Goal: Find specific page/section: Find specific page/section

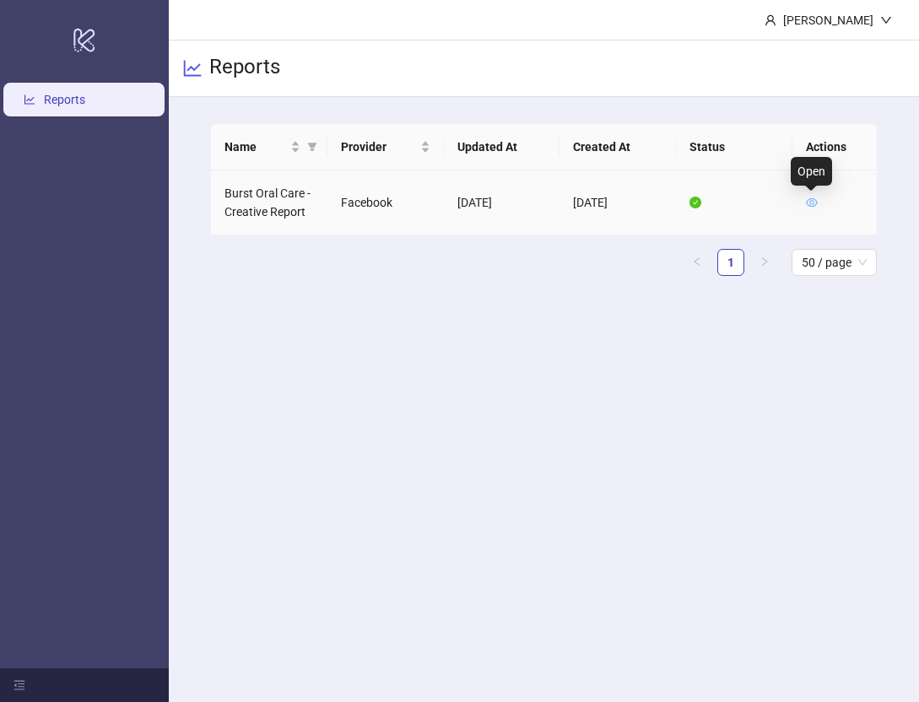
click at [749, 202] on icon "eye" at bounding box center [812, 203] width 12 height 12
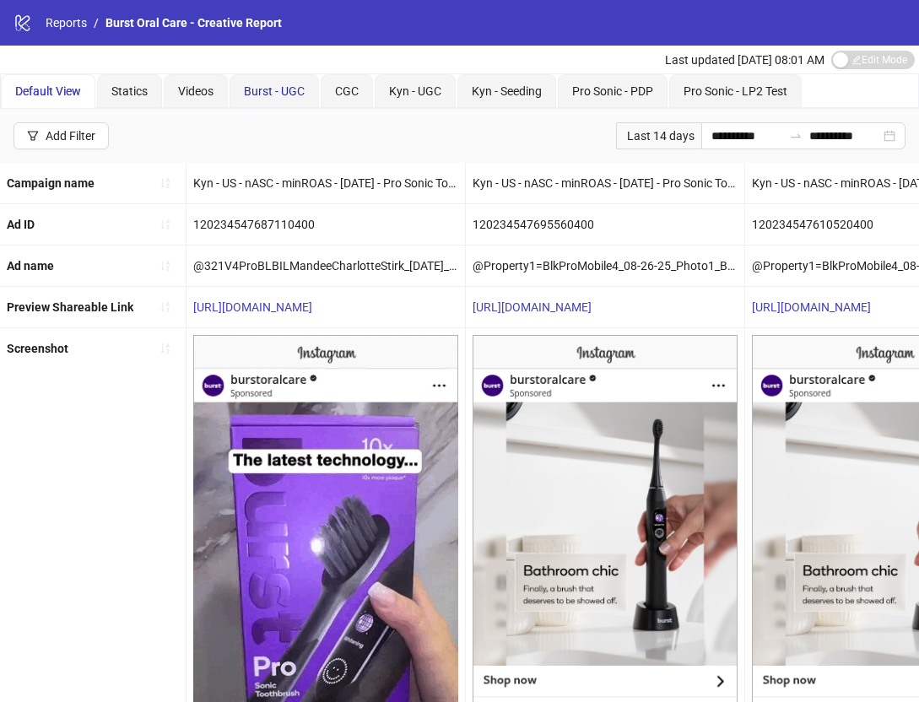
click at [287, 90] on span "Burst - UGC" at bounding box center [274, 90] width 61 height 13
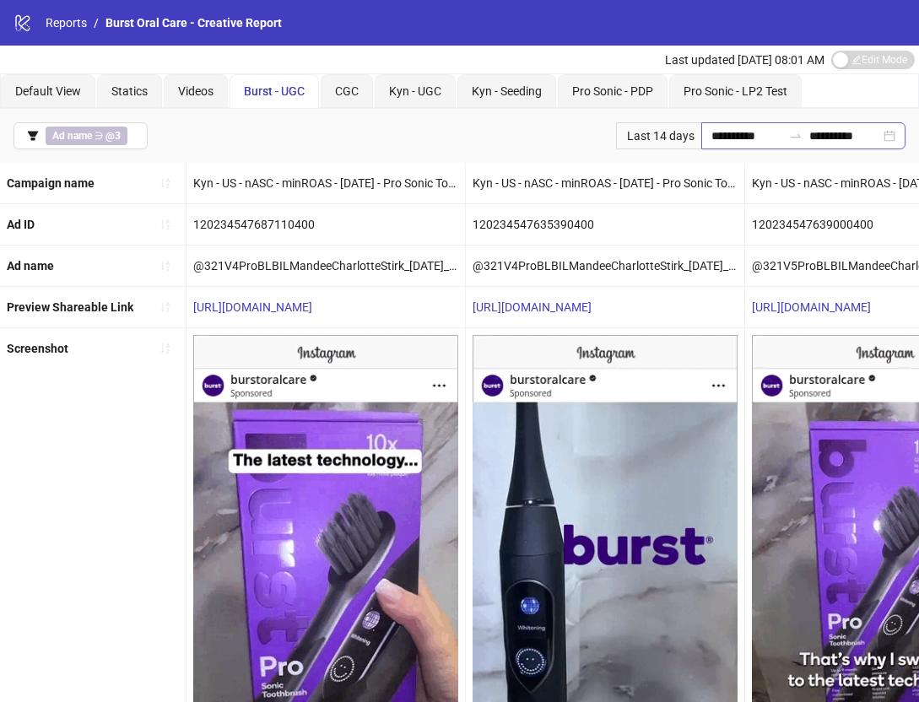
click at [749, 138] on div "**********" at bounding box center [803, 135] width 204 height 27
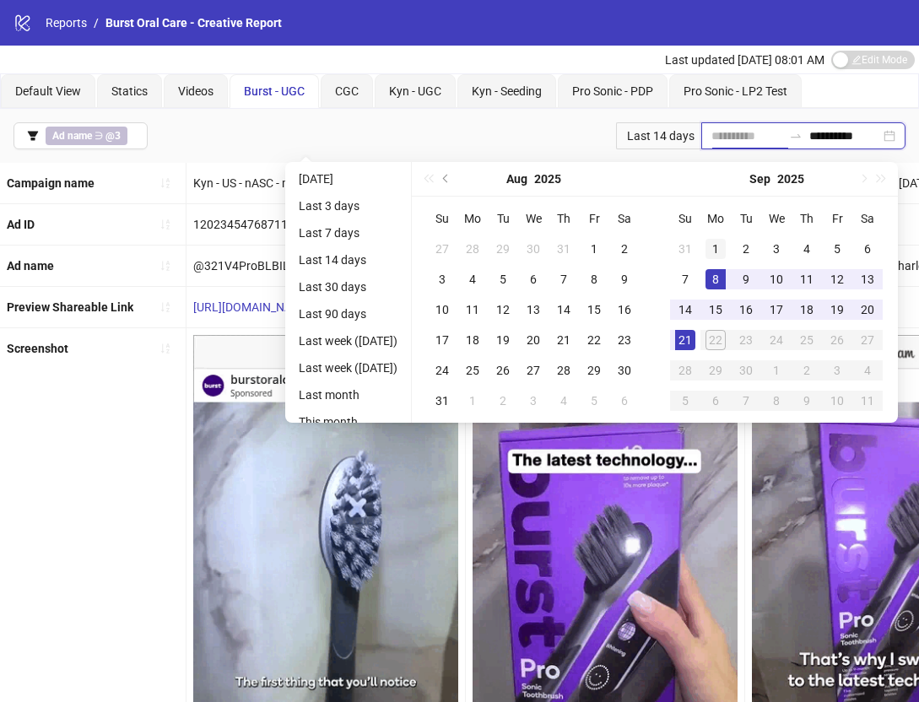
type input "**********"
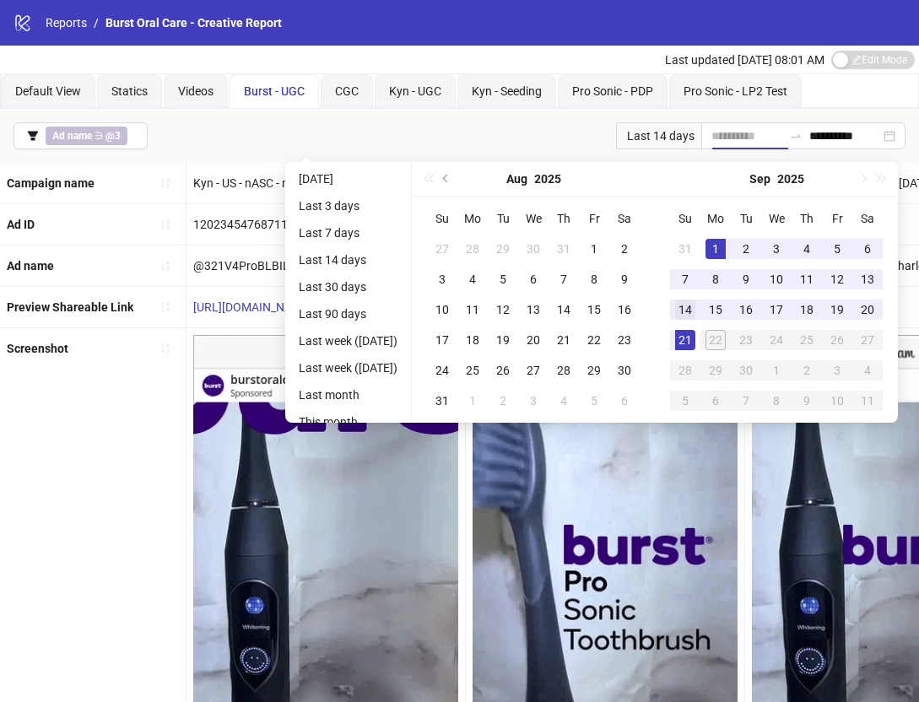
drag, startPoint x: 726, startPoint y: 246, endPoint x: 707, endPoint y: 294, distance: 51.9
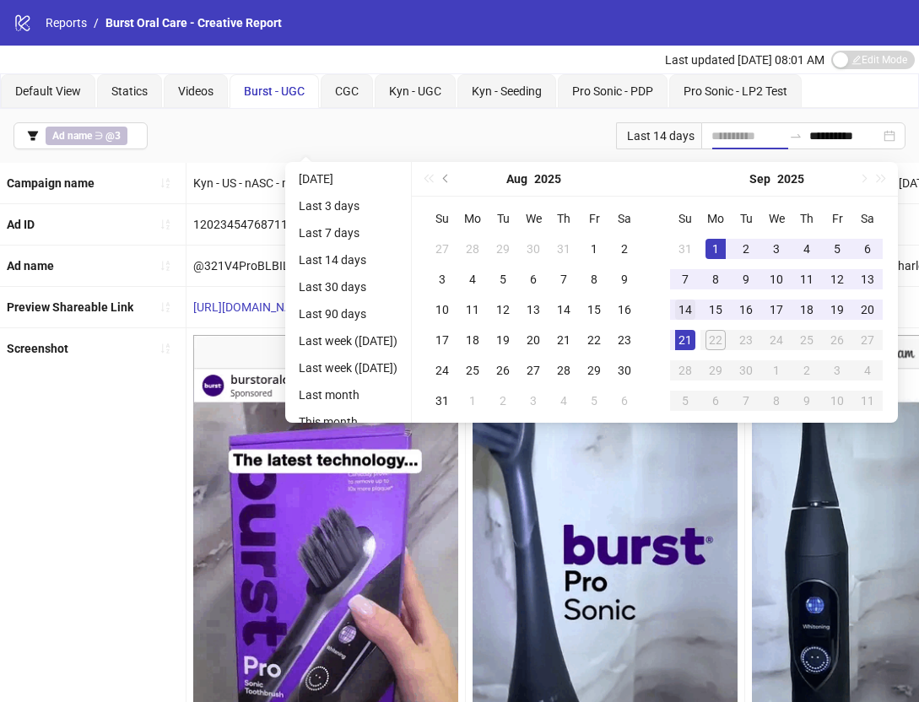
click at [724, 251] on div "1" at bounding box center [715, 249] width 20 height 20
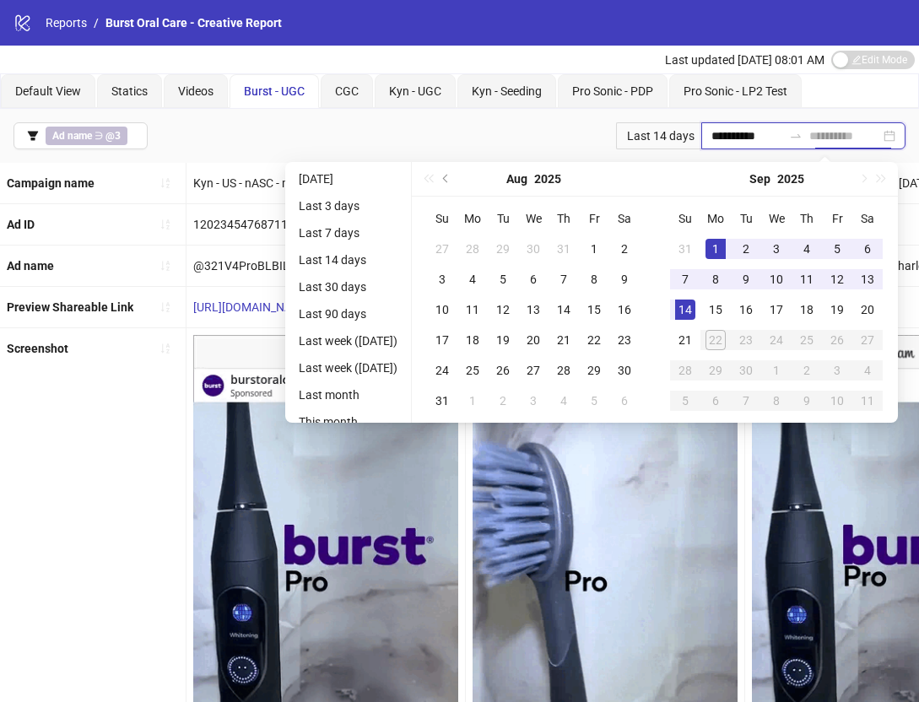
type input "**********"
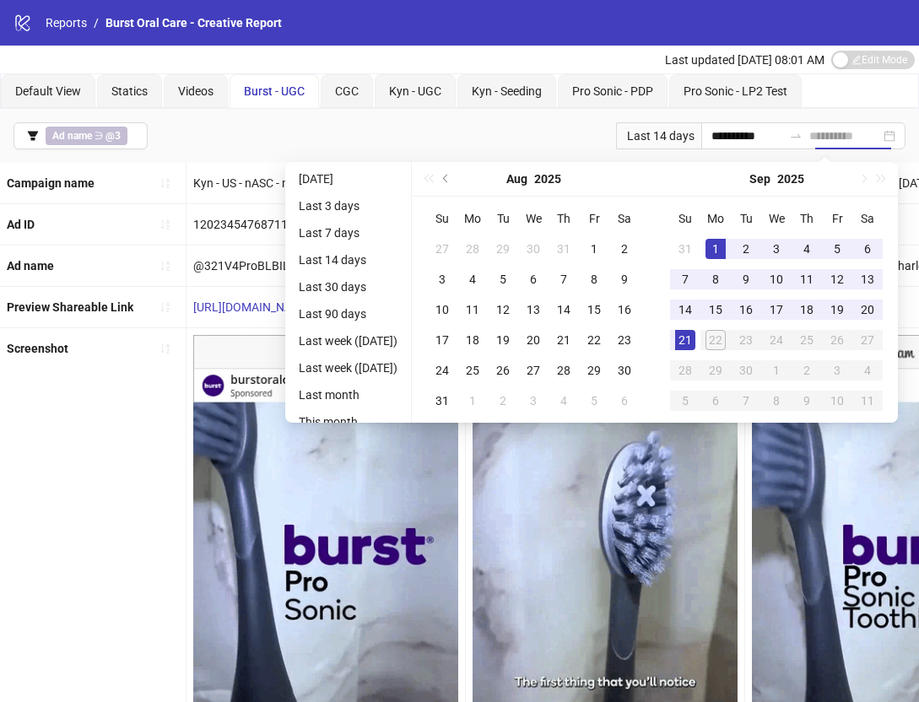
click at [695, 336] on div "21" at bounding box center [685, 340] width 20 height 20
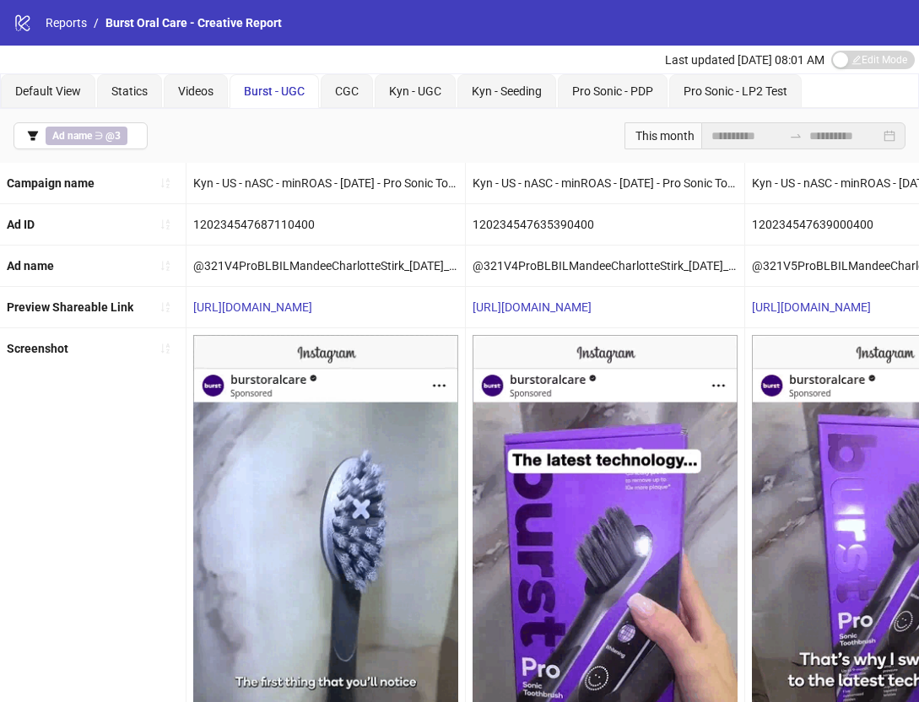
click at [85, 462] on div "Screenshot" at bounding box center [93, 595] width 186 height 534
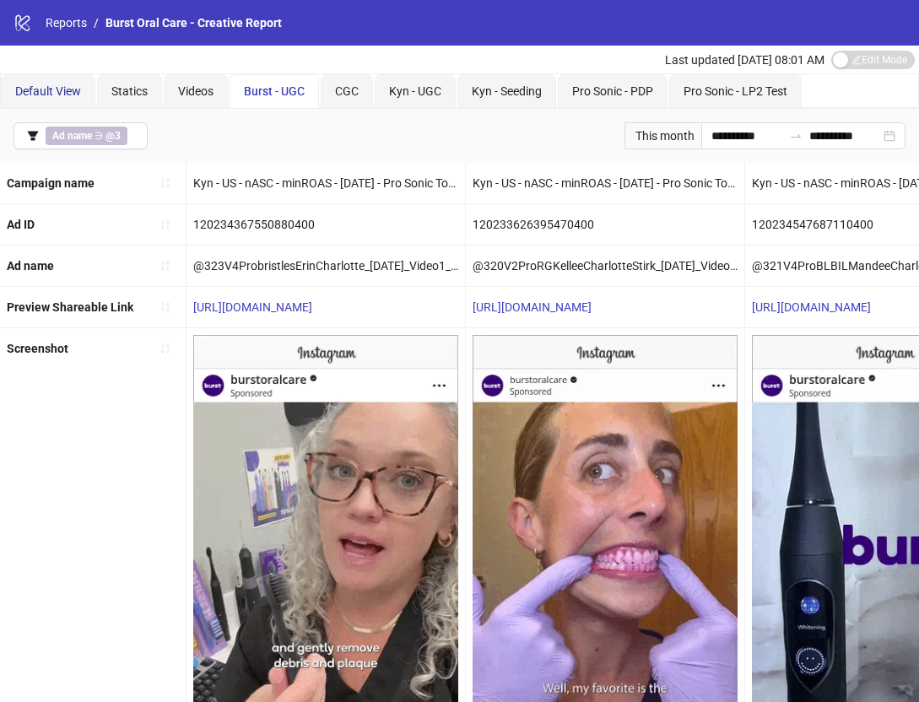
click at [69, 90] on span "Default View" at bounding box center [48, 90] width 66 height 13
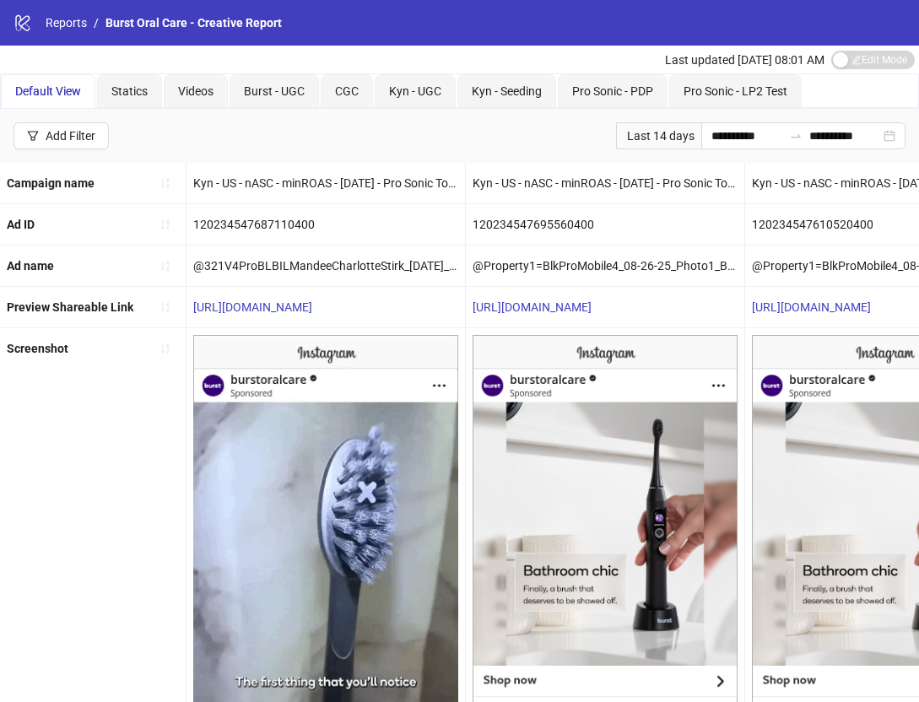
click at [29, 24] on icon "logo/logo-mobile" at bounding box center [22, 22] width 19 height 19
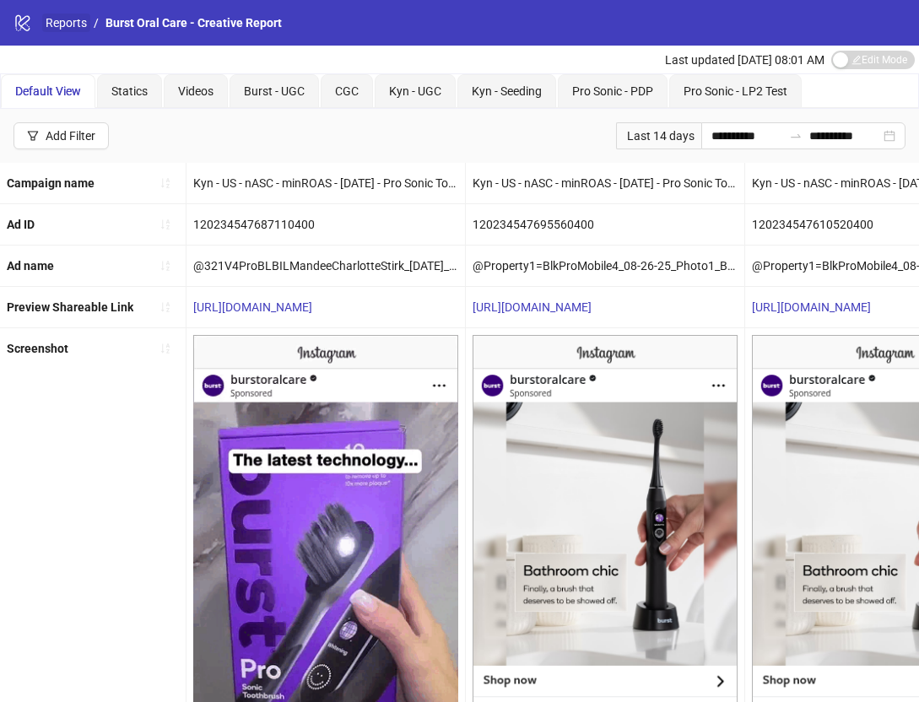
click at [86, 23] on link "Reports" at bounding box center [66, 22] width 48 height 19
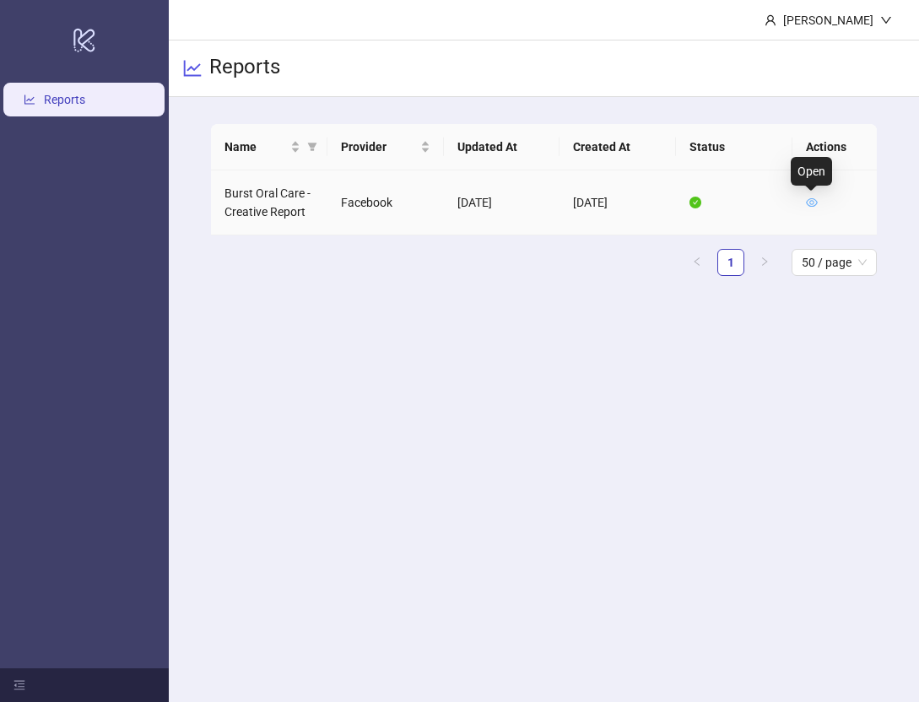
click at [749, 204] on icon "eye" at bounding box center [812, 203] width 12 height 12
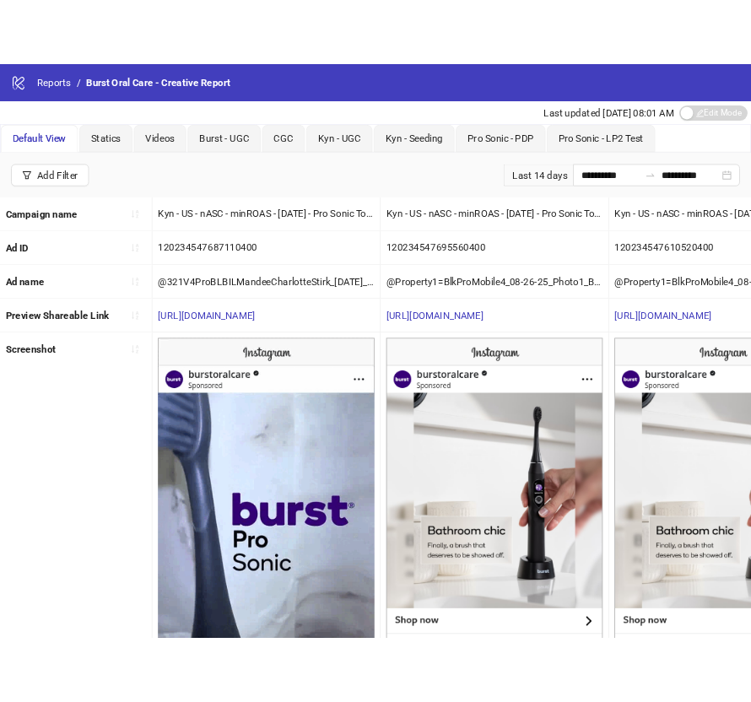
scroll to position [395, 0]
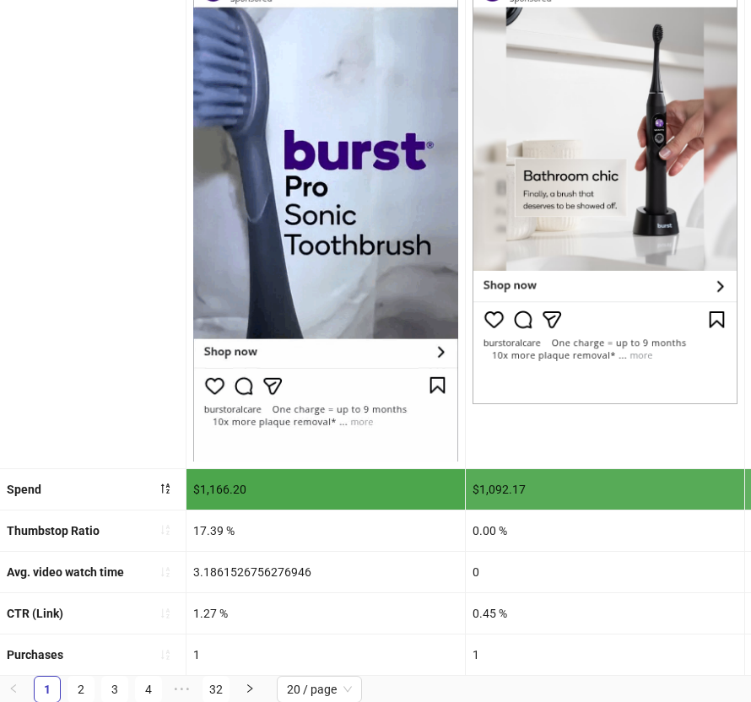
click at [67, 138] on div "Screenshot" at bounding box center [93, 200] width 186 height 534
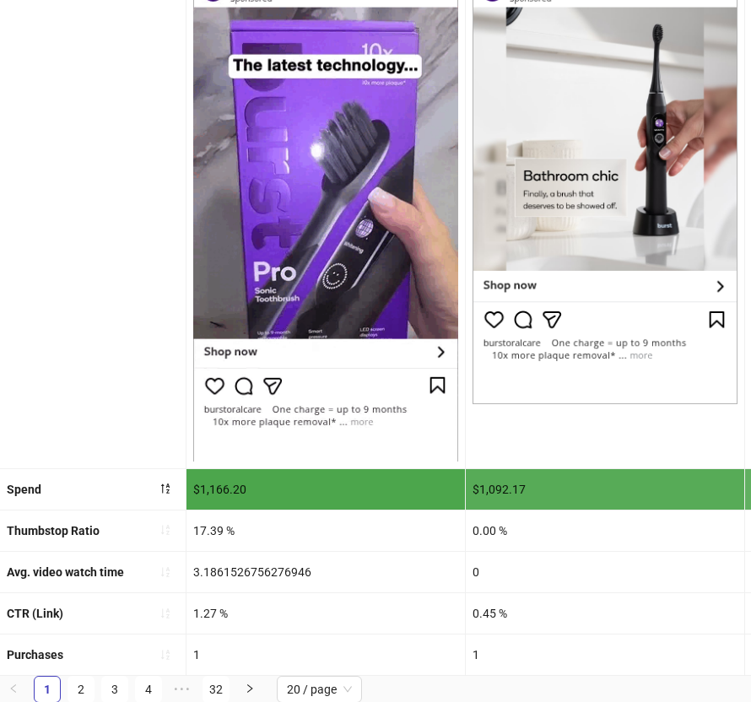
scroll to position [382, 0]
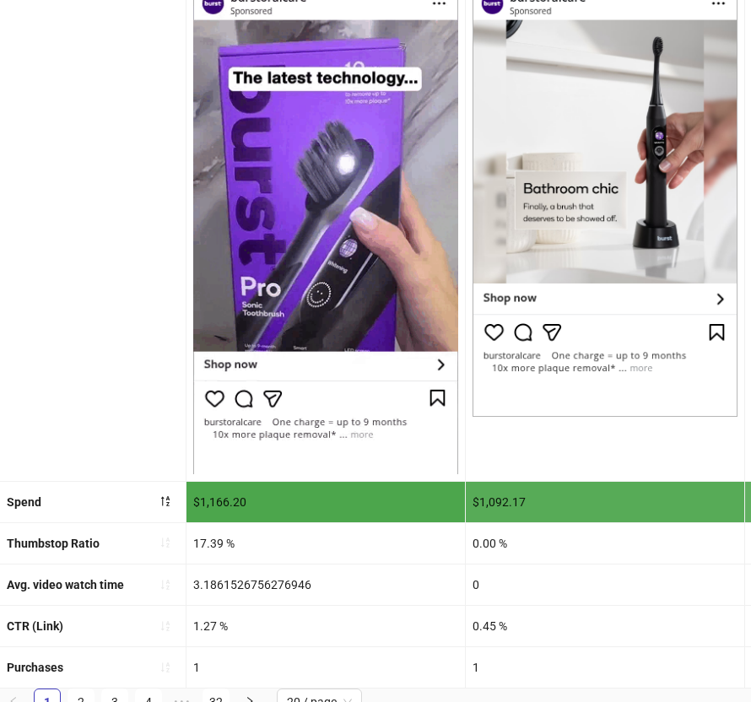
click at [126, 165] on div "Screenshot" at bounding box center [93, 213] width 186 height 534
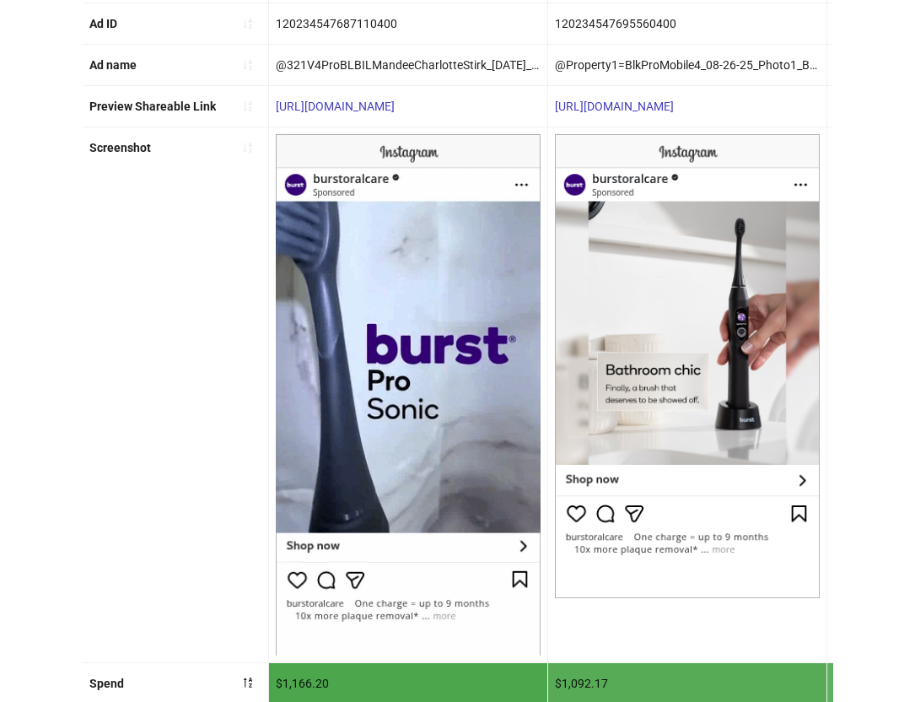
scroll to position [0, 0]
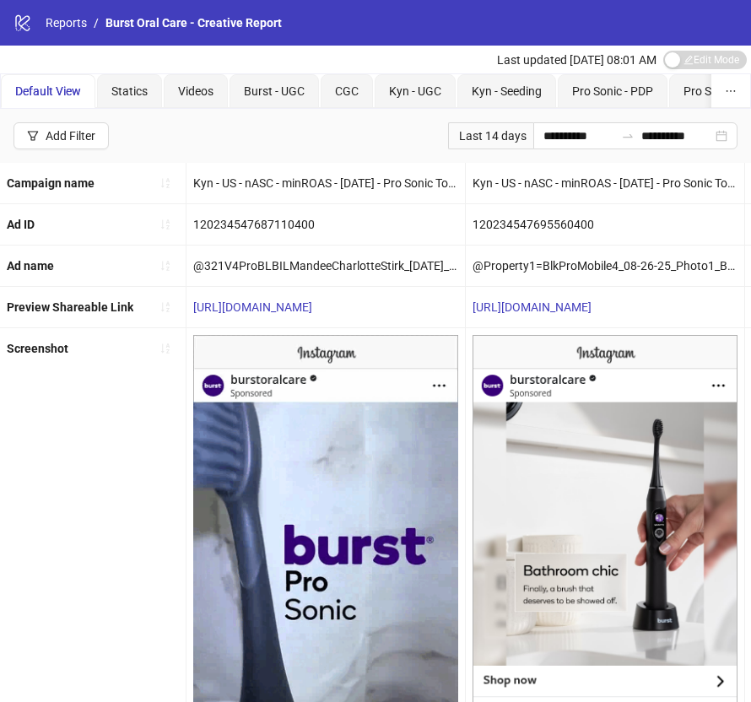
click at [105, 472] on div "Screenshot" at bounding box center [93, 595] width 186 height 534
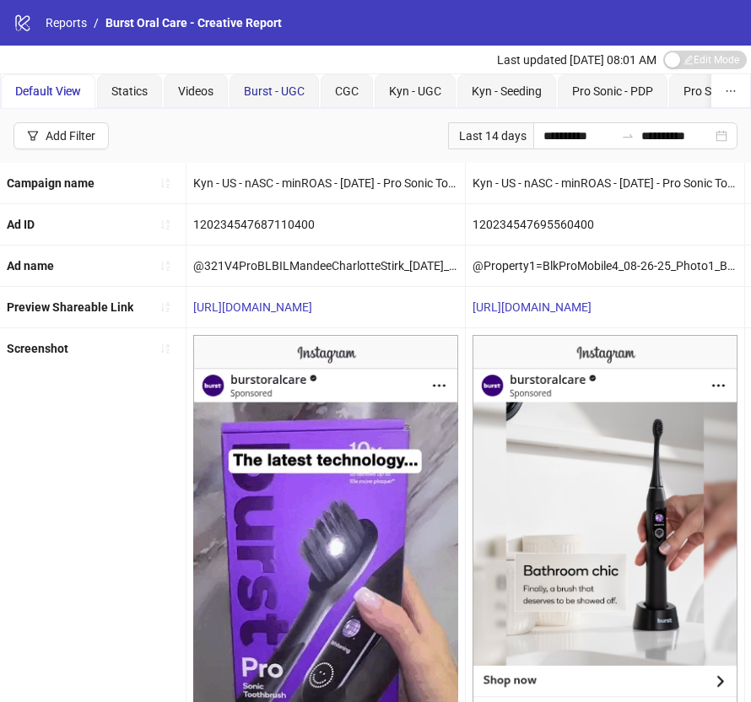
drag, startPoint x: 256, startPoint y: 89, endPoint x: 266, endPoint y: 102, distance: 16.2
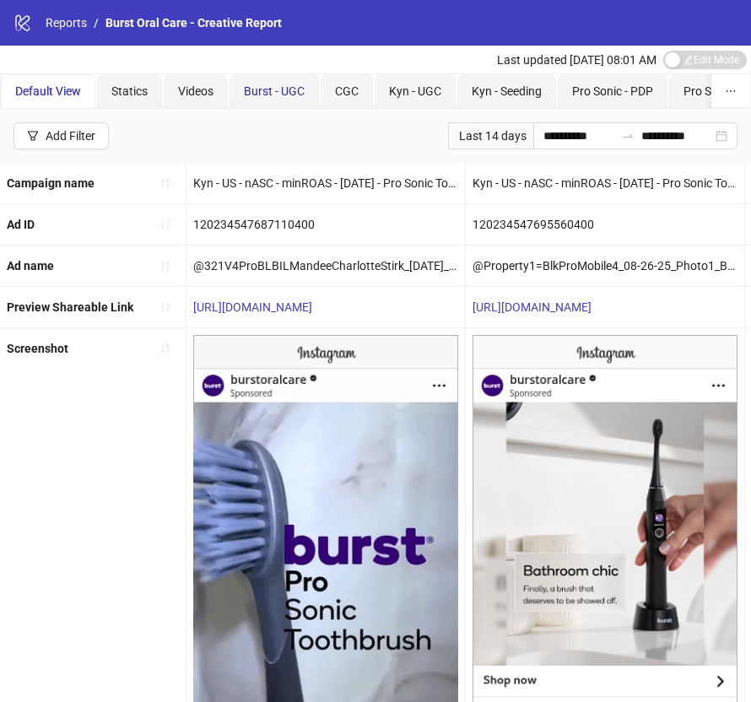
click at [256, 92] on span "Burst - UGC" at bounding box center [274, 90] width 61 height 13
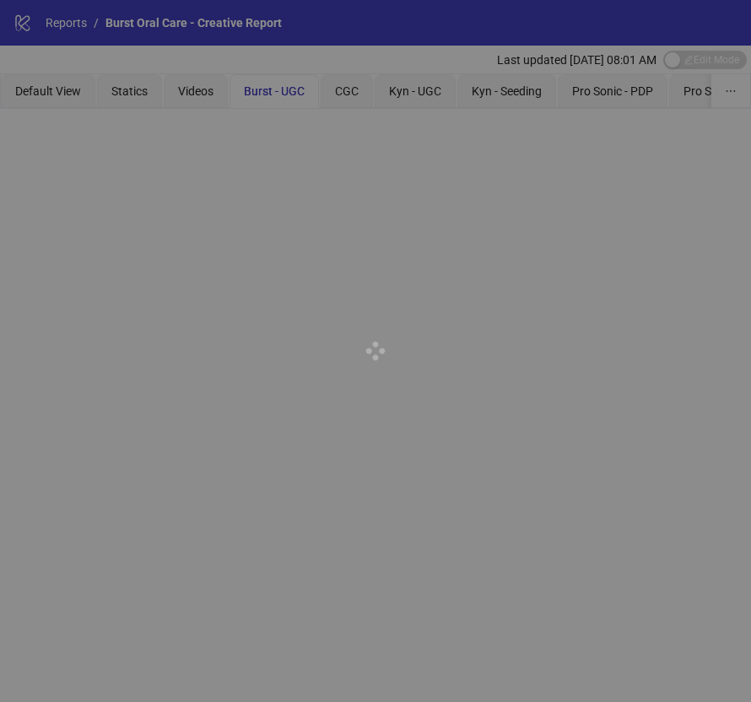
click at [40, 90] on div at bounding box center [375, 351] width 751 height 702
click at [73, 101] on div at bounding box center [375, 351] width 751 height 702
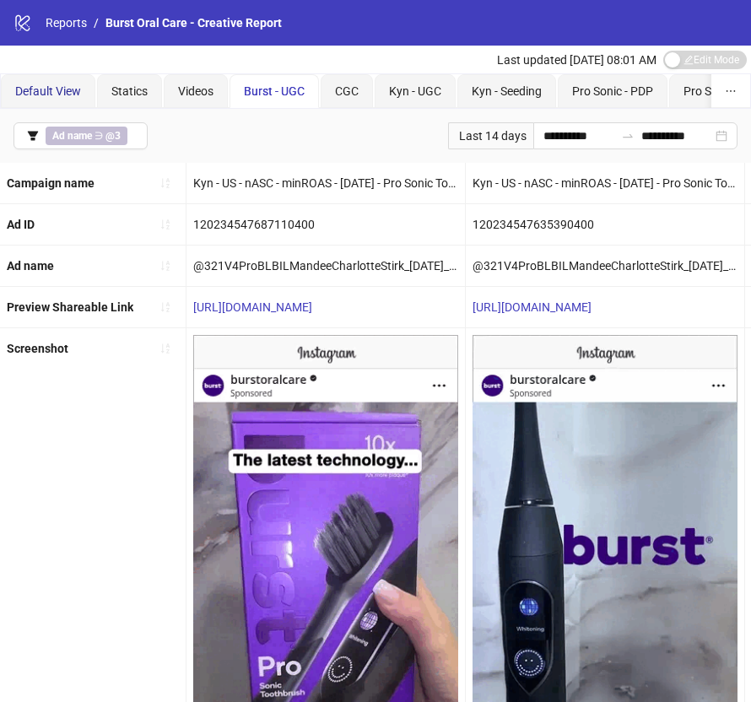
click at [73, 91] on span "Default View" at bounding box center [48, 90] width 66 height 13
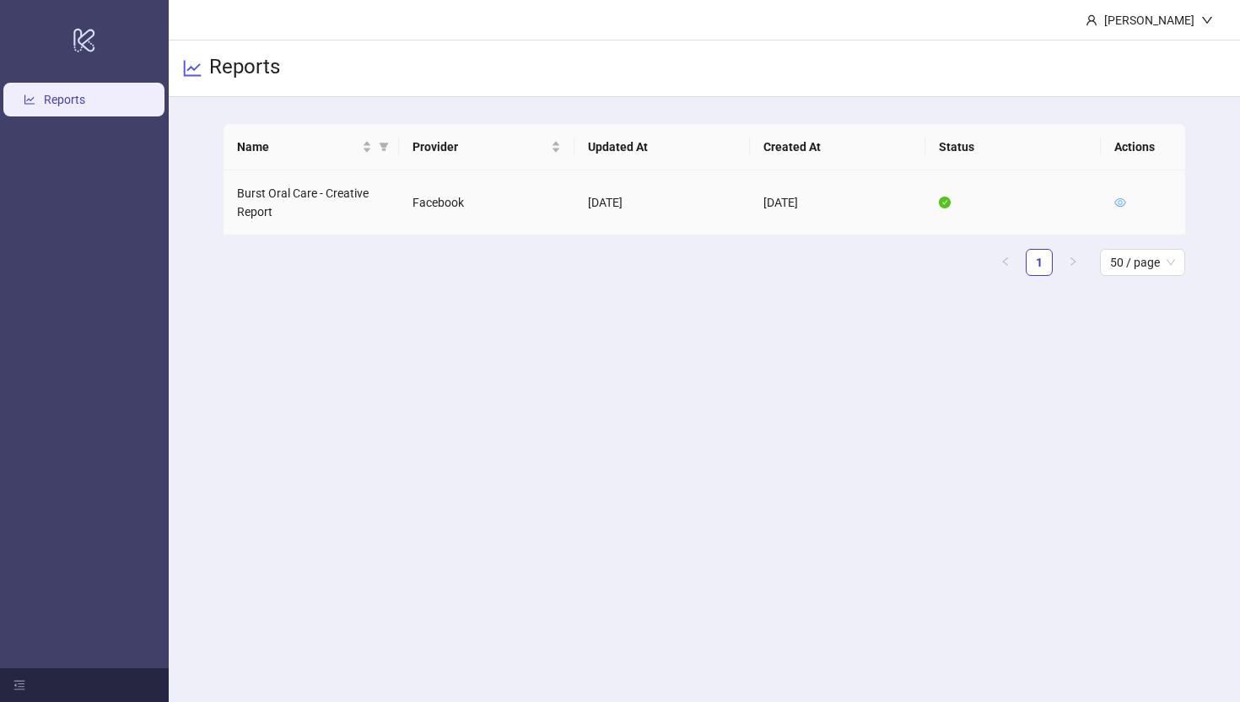
click at [749, 203] on icon "eye" at bounding box center [1120, 203] width 12 height 12
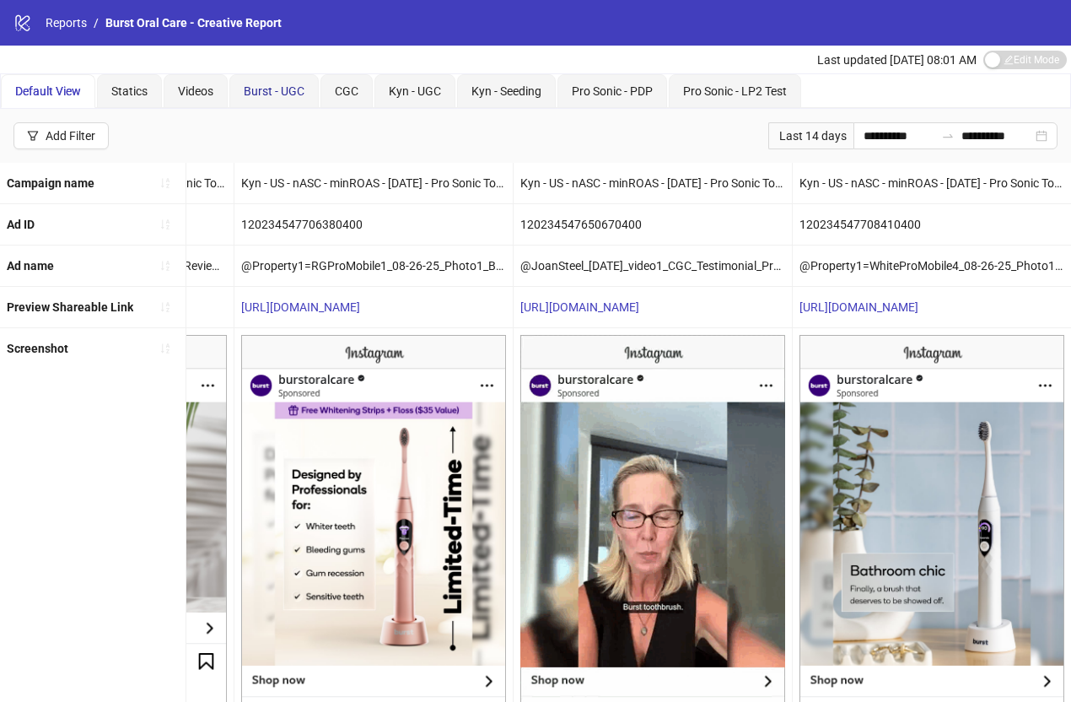
click at [267, 89] on span "Burst - UGC" at bounding box center [274, 90] width 61 height 13
